Goal: Navigation & Orientation: Find specific page/section

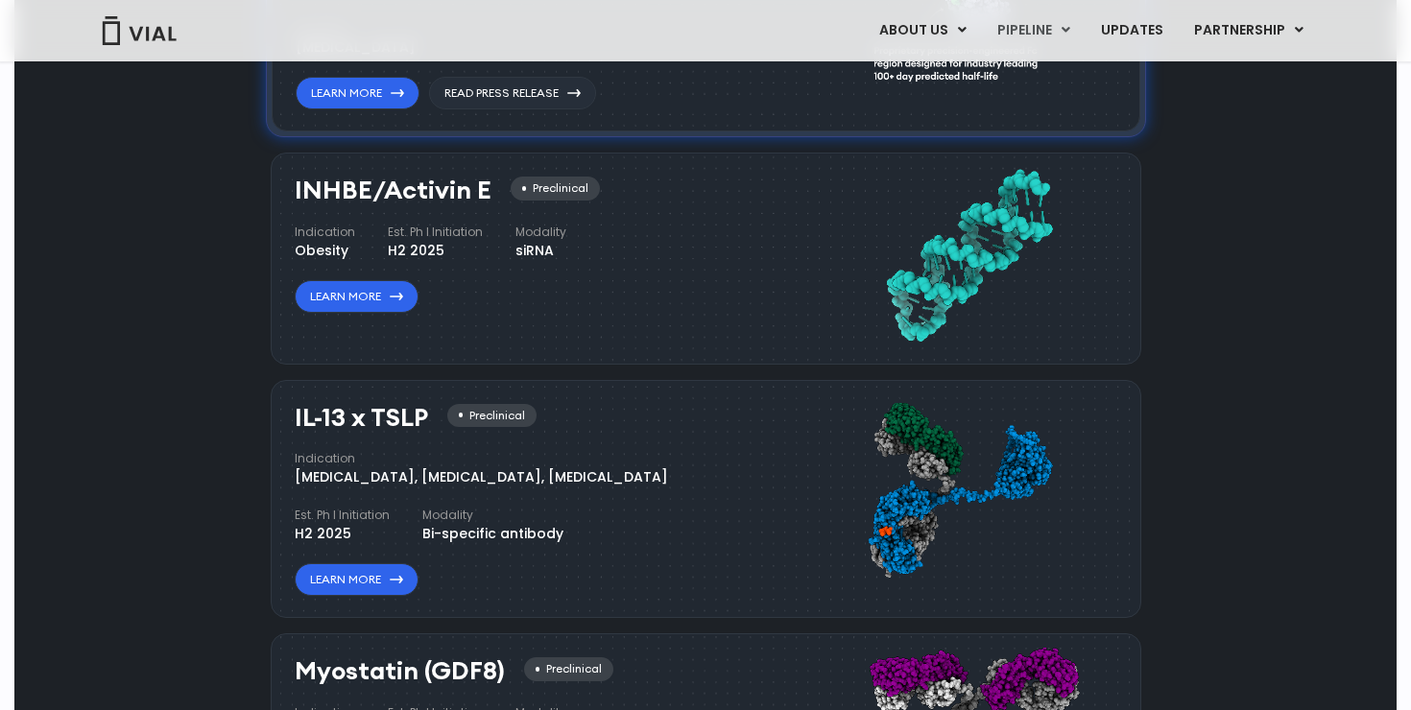
scroll to position [1382, 0]
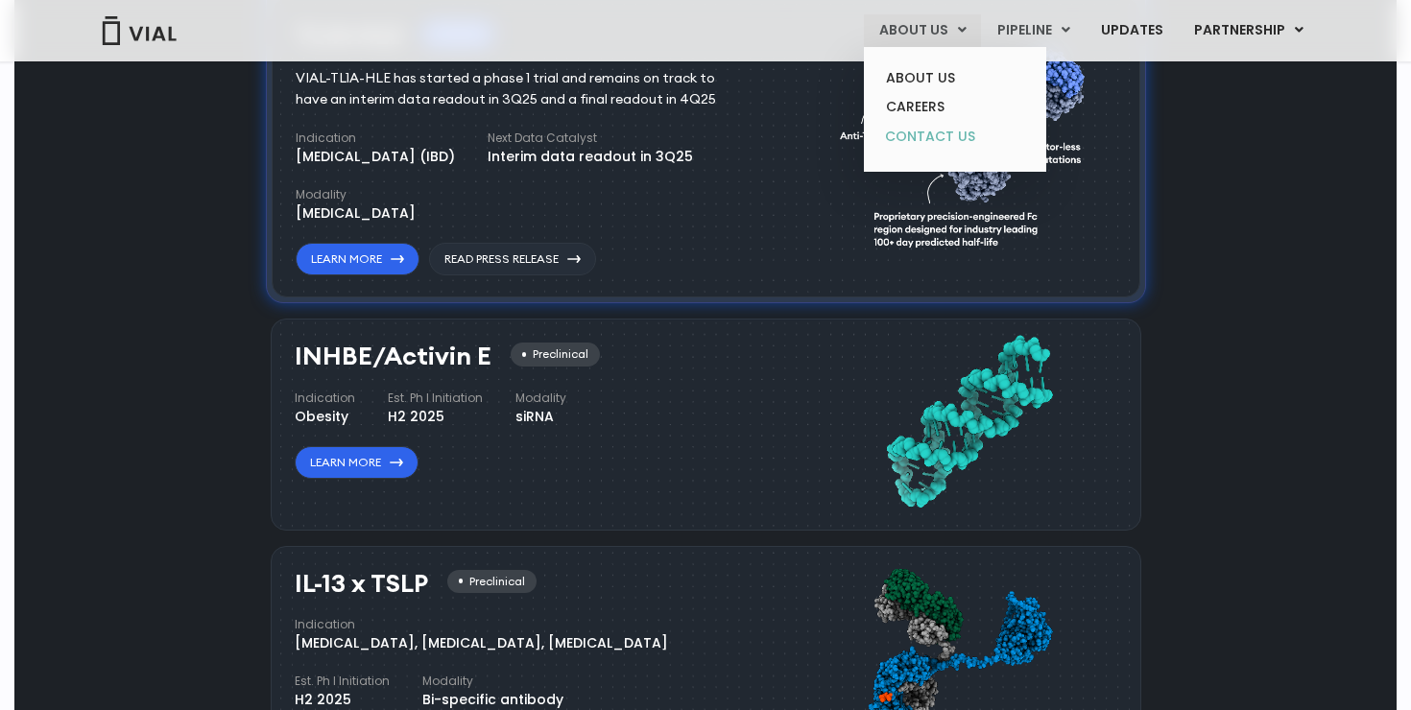
click at [938, 150] on link "CONTACT US" at bounding box center [955, 137] width 168 height 31
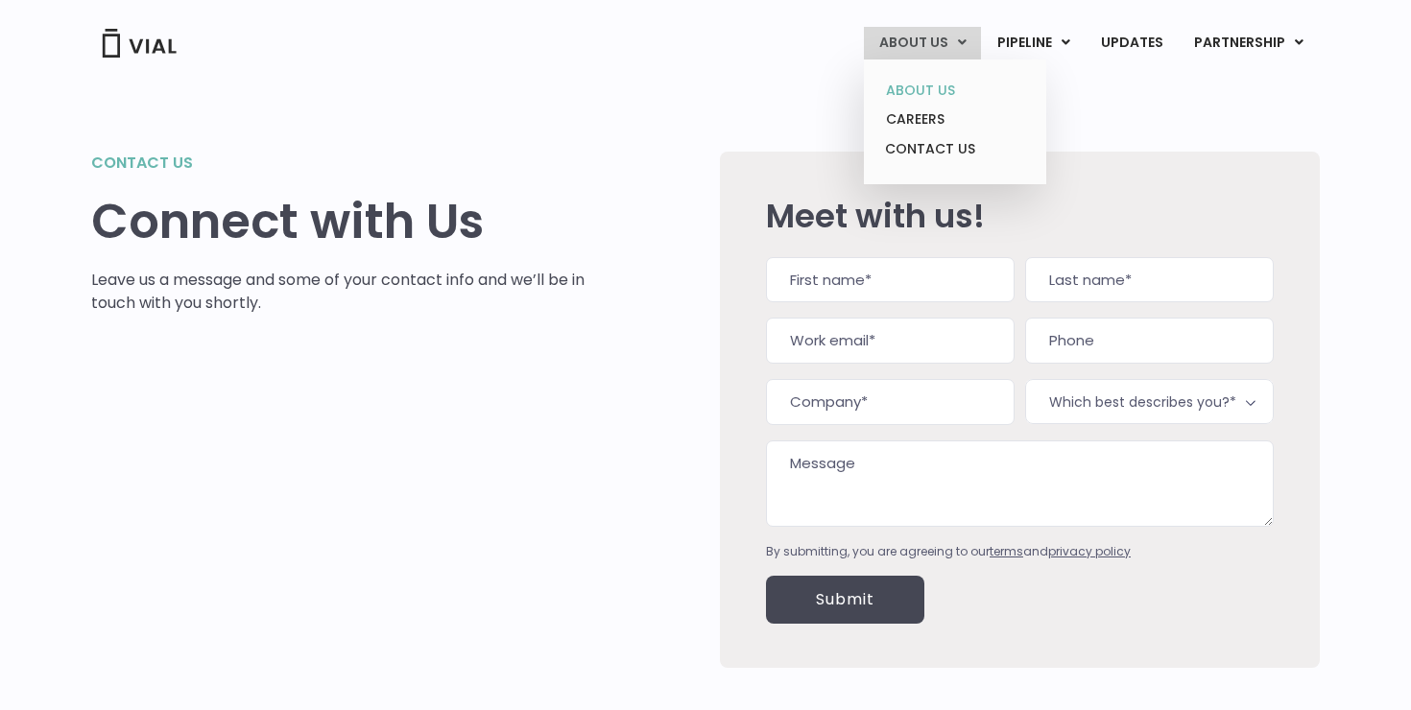
click at [920, 85] on link "ABOUT US" at bounding box center [955, 91] width 168 height 30
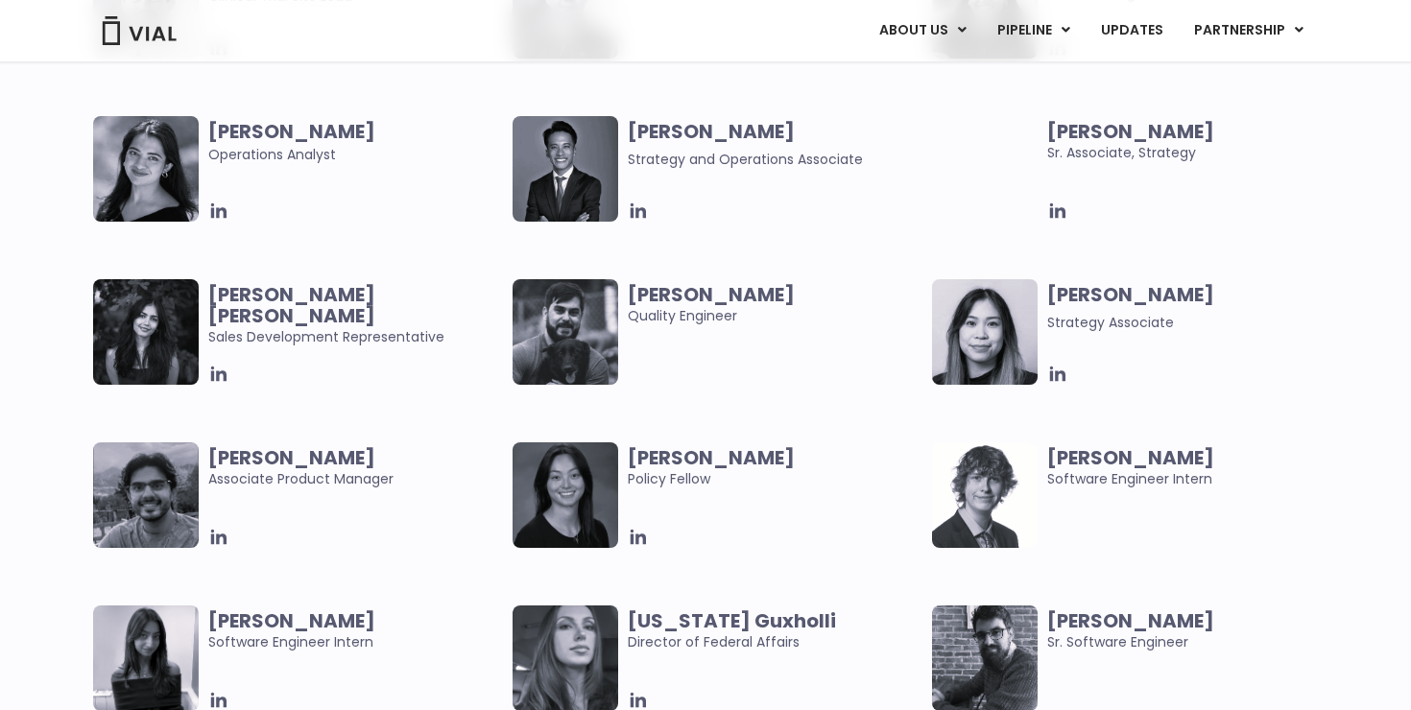
scroll to position [3291, 0]
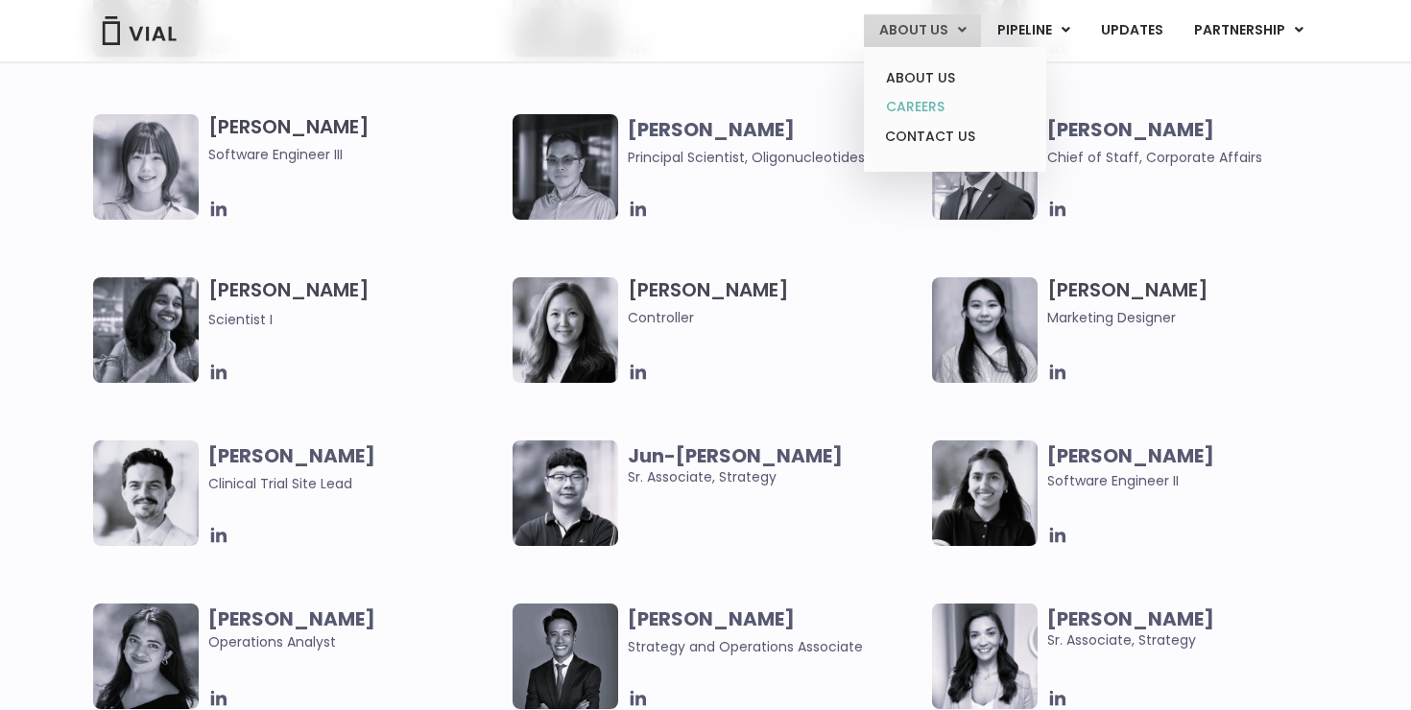
click at [928, 105] on link "CAREERS" at bounding box center [955, 107] width 168 height 30
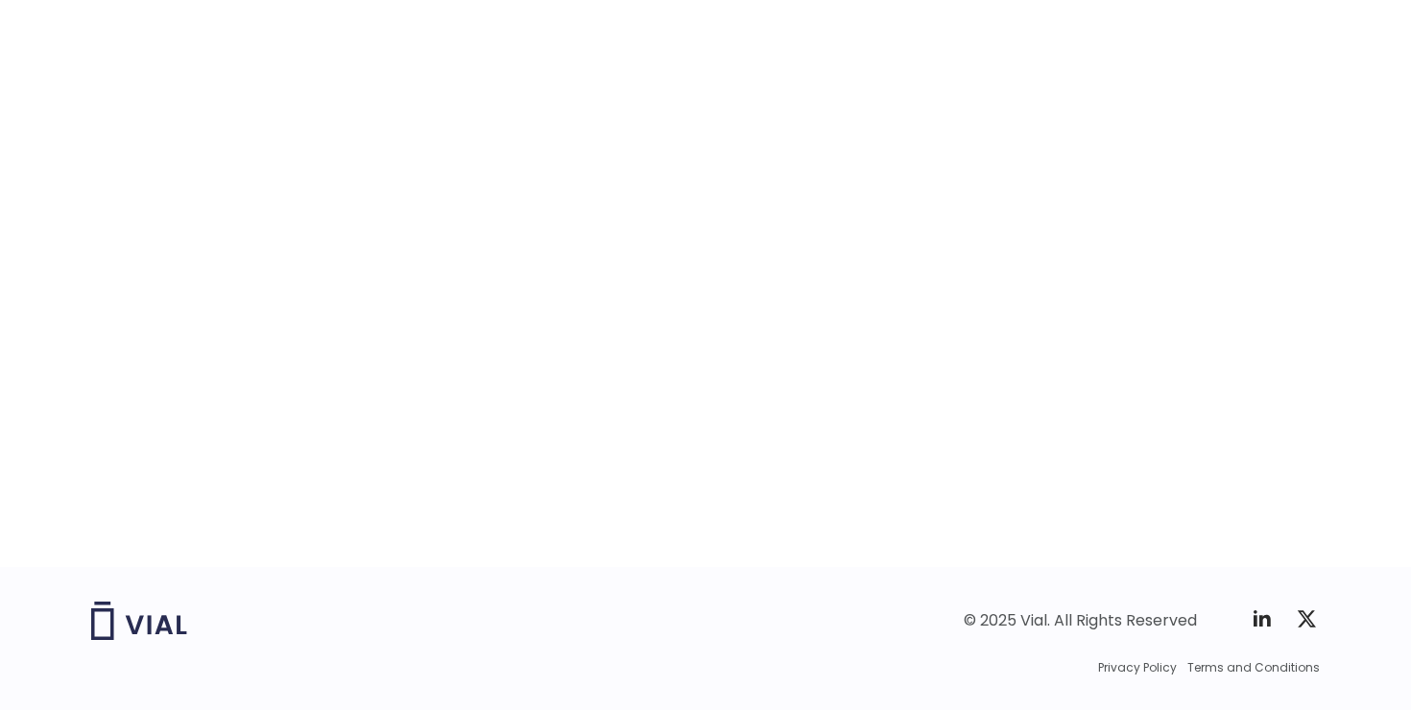
scroll to position [3011, 0]
